Goal: Check status: Check status

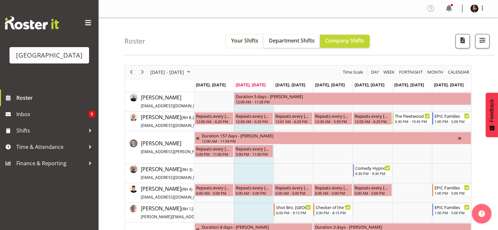
click at [244, 40] on span "Your Shifts" at bounding box center [244, 40] width 27 height 7
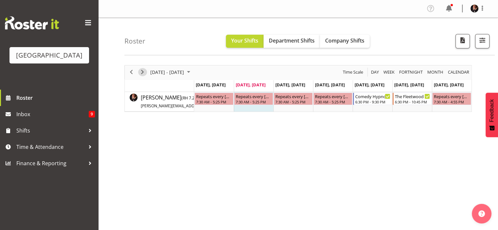
click at [142, 70] on span "Next" at bounding box center [143, 72] width 8 height 8
click at [142, 69] on span "Next" at bounding box center [143, 72] width 8 height 8
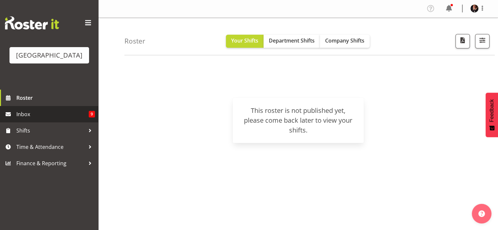
click at [22, 119] on span "Inbox" at bounding box center [52, 114] width 72 height 10
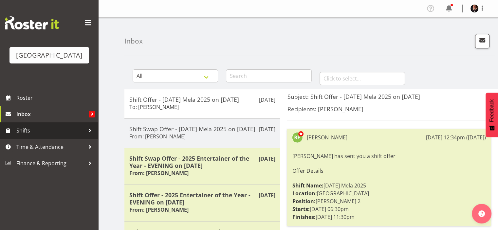
click at [30, 136] on span "Shifts" at bounding box center [50, 131] width 69 height 10
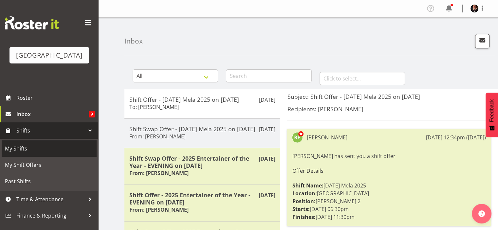
click at [16, 154] on span "My Shifts" at bounding box center [49, 149] width 88 height 10
